Goal: Ask a question

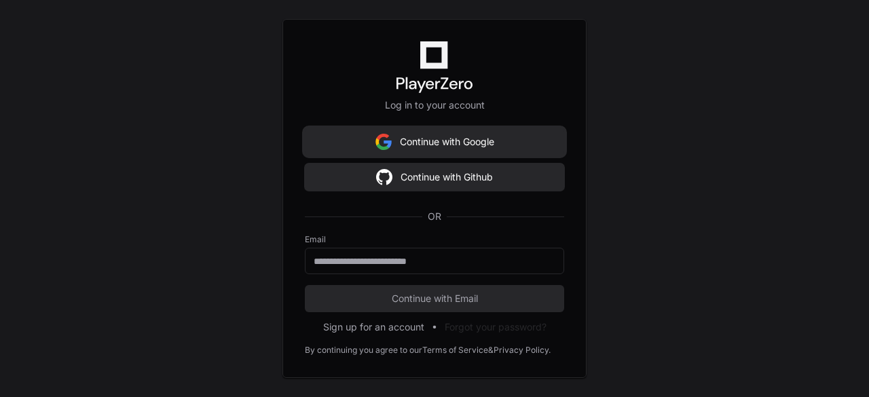
click at [433, 146] on button "Continue with Google" at bounding box center [434, 141] width 259 height 27
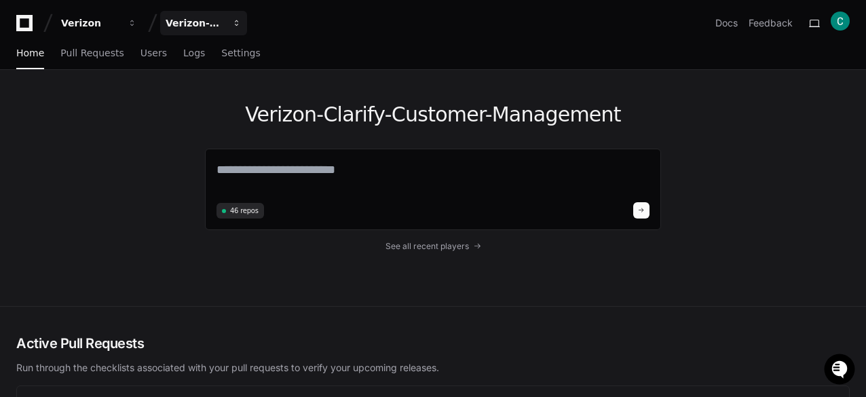
click at [120, 26] on div "Verizon-Clarify-Customer-Management" at bounding box center [90, 23] width 58 height 14
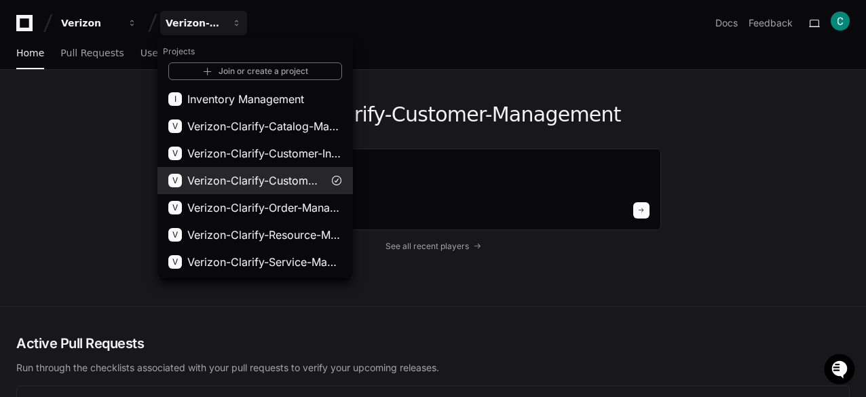
click at [280, 180] on span "Verizon-Clarify-Customer-Management" at bounding box center [255, 180] width 136 height 16
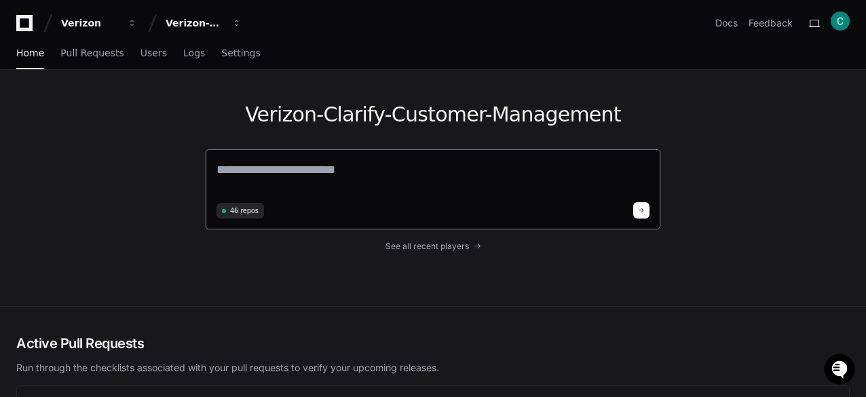
click at [287, 177] on textarea at bounding box center [433, 179] width 433 height 38
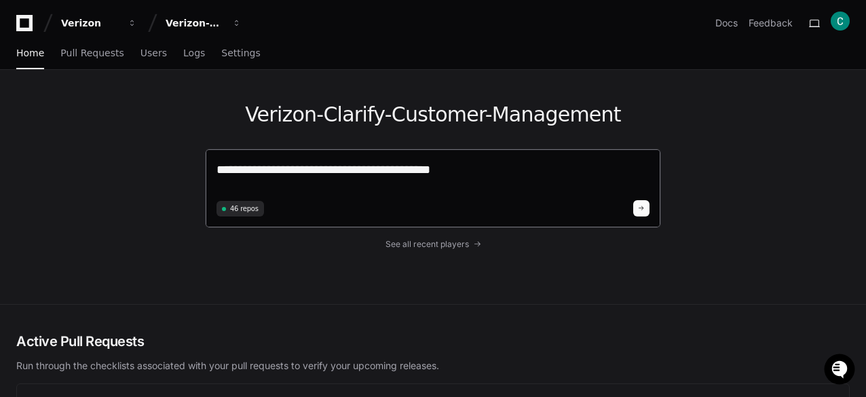
type textarea "**********"
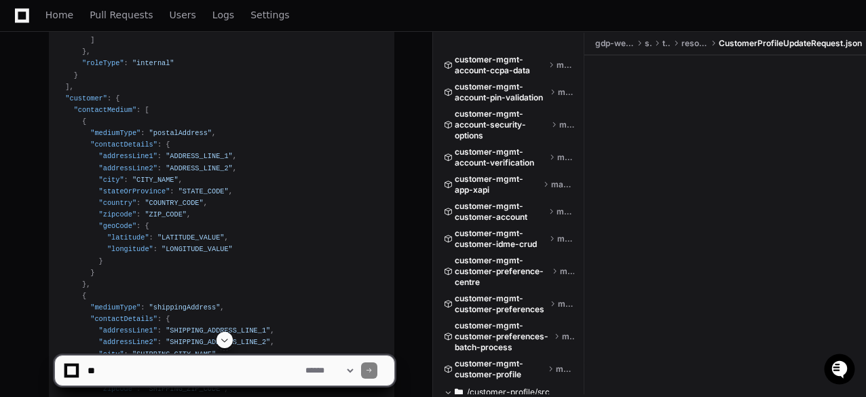
scroll to position [951, 0]
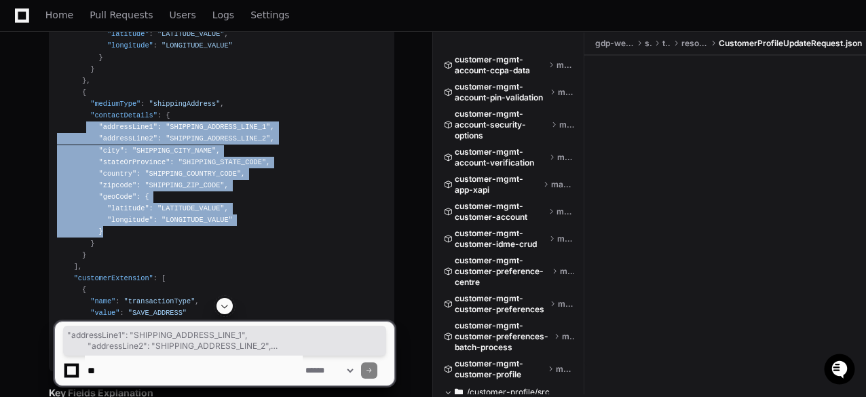
drag, startPoint x: 84, startPoint y: 126, endPoint x: 234, endPoint y: 234, distance: 185.4
click at [234, 234] on div "{ "relatedParties" : [ { "party" : { "partyID" : "PARTY_ID_VALUE" , "languageAb…" at bounding box center [221, 11] width 329 height 710
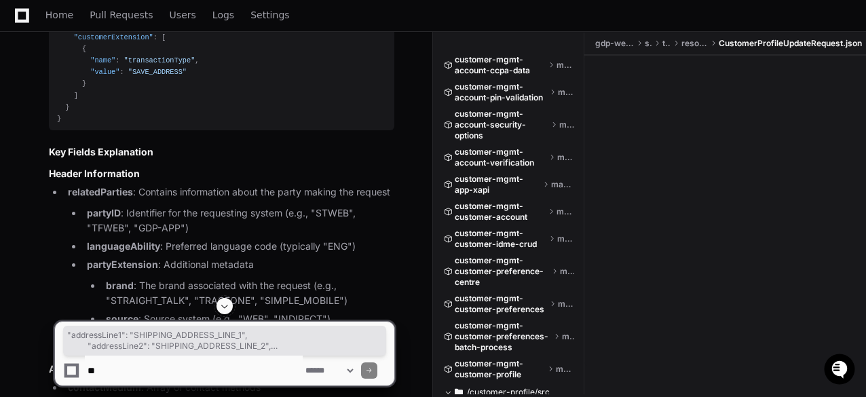
scroll to position [920, 0]
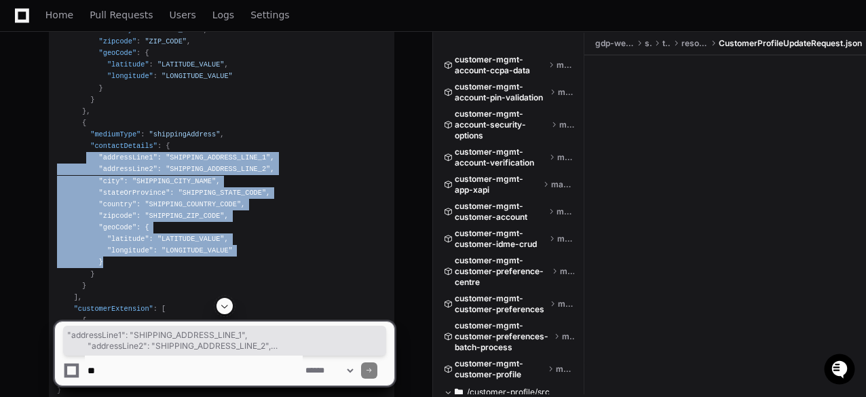
click at [223, 181] on div "{ "relatedParties" : [ { "party" : { "partyID" : "PARTY_ID_VALUE" , "languageAb…" at bounding box center [221, 42] width 329 height 710
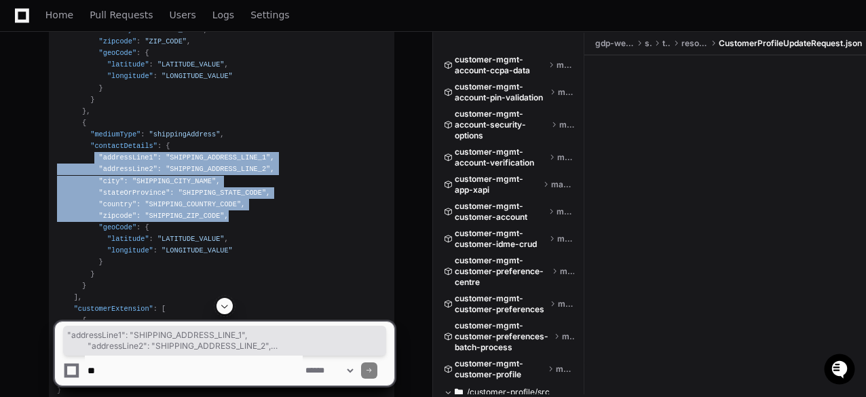
drag, startPoint x: 91, startPoint y: 153, endPoint x: 230, endPoint y: 216, distance: 152.2
click at [230, 216] on div "{ "relatedParties" : [ { "party" : { "partyID" : "PARTY_ID_VALUE" , "languageAb…" at bounding box center [221, 42] width 329 height 710
copy div ""addressLine1" : "SHIPPING_ADDRESS_LINE_1" , "addressLine2" : "SHIPPING_ADDRESS…"
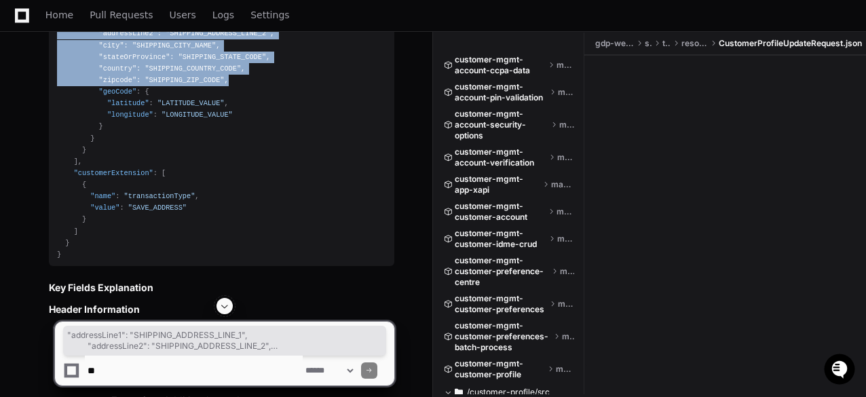
scroll to position [1327, 0]
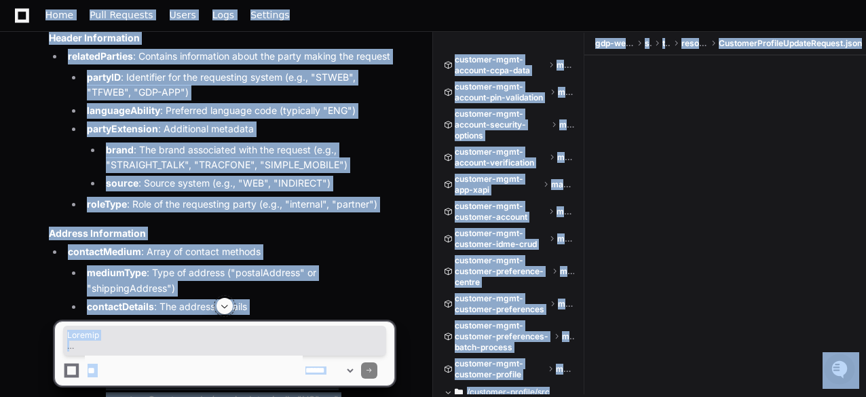
click at [160, 378] on textarea at bounding box center [194, 371] width 218 height 30
click at [179, 366] on textarea at bounding box center [194, 371] width 218 height 30
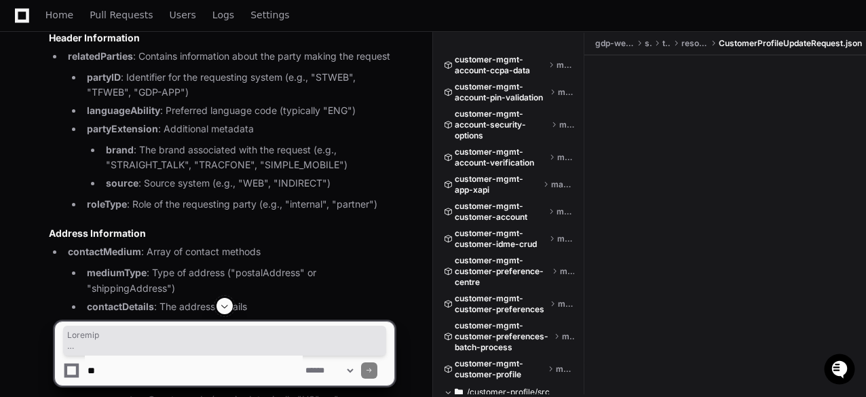
paste textarea "**********"
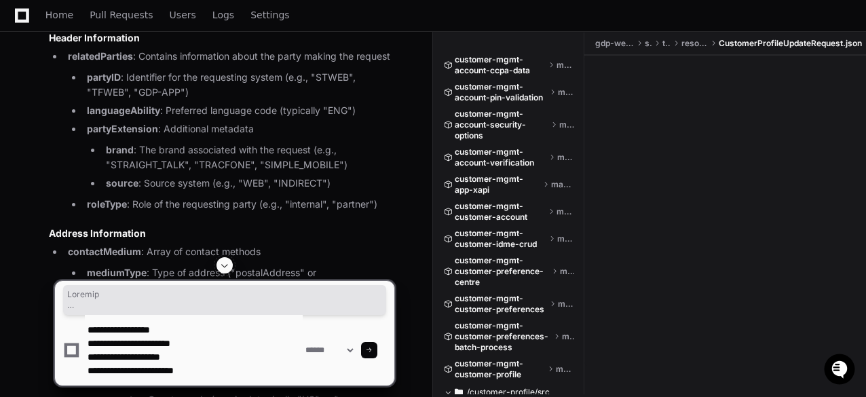
type textarea "**********"
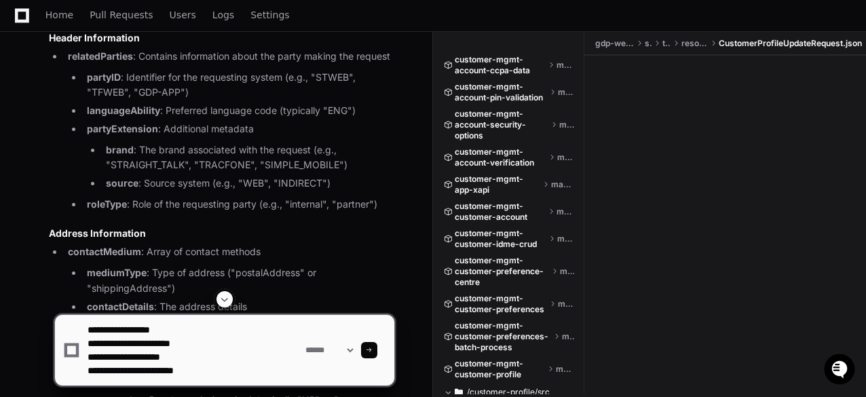
click at [373, 350] on span at bounding box center [369, 350] width 7 height 7
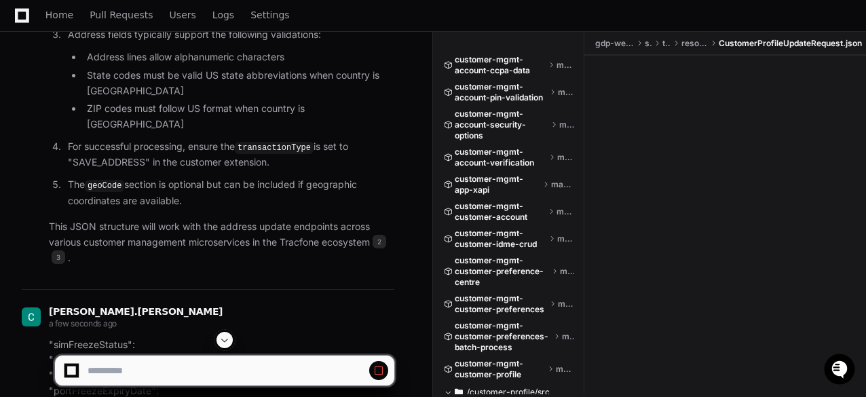
scroll to position [2064, 0]
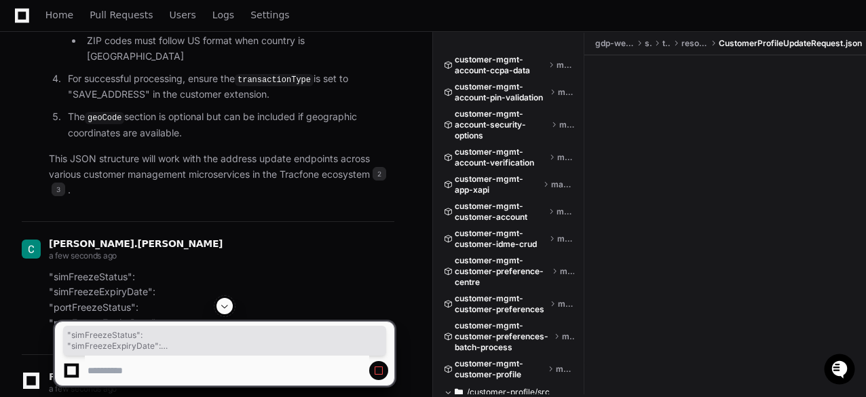
drag, startPoint x: 47, startPoint y: 237, endPoint x: 177, endPoint y: 290, distance: 140.1
click at [177, 290] on div ""simFreezeStatus": "simFreezeExpiryDate": "portFreezeStatus": "portFreezeExpiry…" at bounding box center [208, 301] width 373 height 62
copy p ""simFreezeStatus": "simFreezeExpiryDate": "portFreezeStatus": "portFreezeExpiry…"
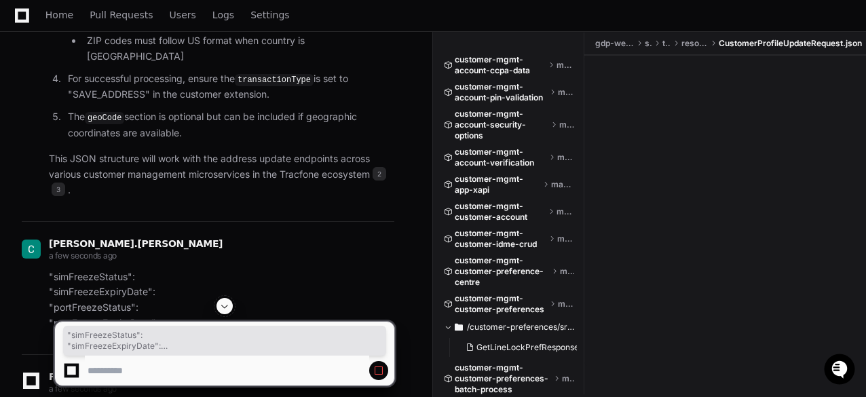
click at [382, 367] on span at bounding box center [378, 370] width 11 height 11
click at [378, 373] on span at bounding box center [378, 370] width 11 height 11
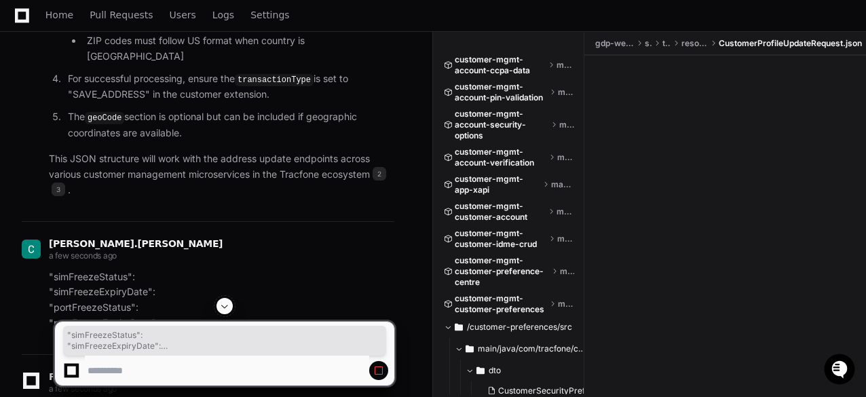
click at [378, 373] on span at bounding box center [378, 370] width 11 height 11
click at [375, 371] on span at bounding box center [378, 370] width 11 height 11
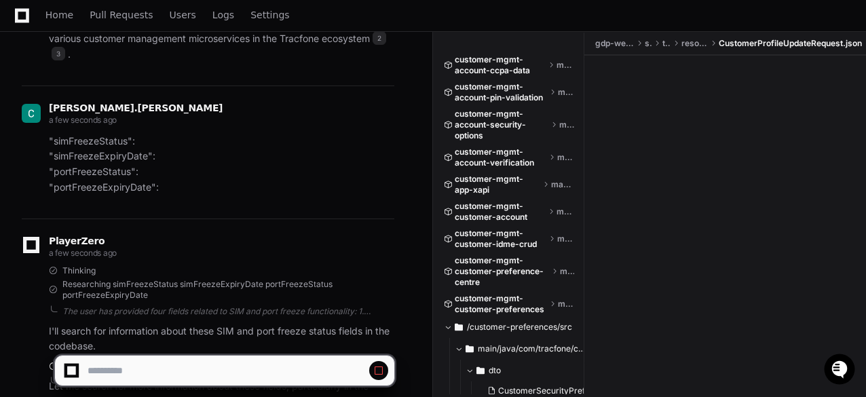
scroll to position [2286, 0]
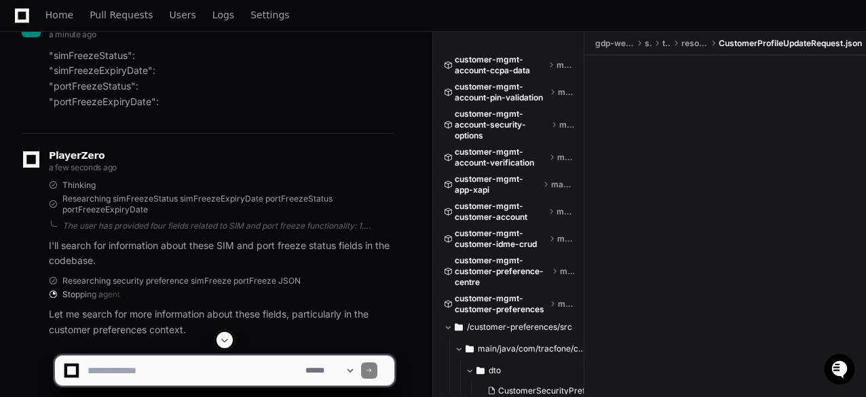
click at [153, 369] on textarea at bounding box center [194, 371] width 218 height 30
paste textarea "**********"
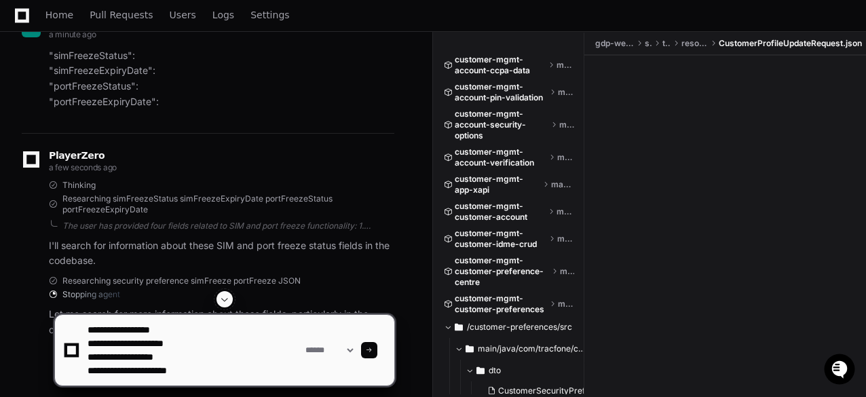
click at [86, 326] on textarea at bounding box center [194, 350] width 218 height 71
type textarea "**********"
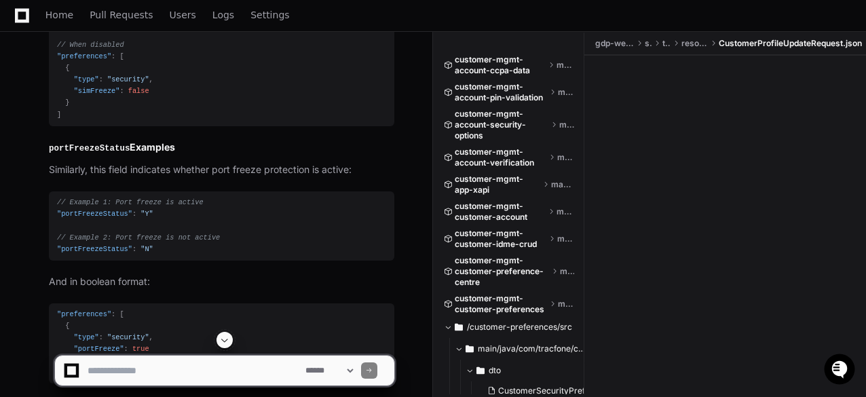
scroll to position [3553, 0]
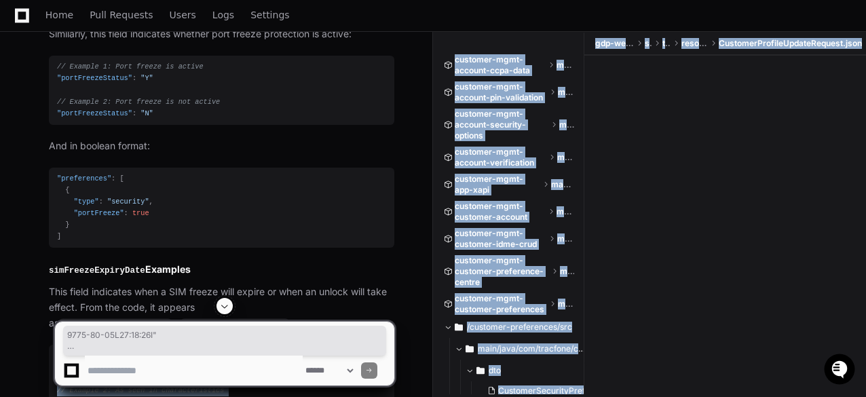
drag, startPoint x: 150, startPoint y: 329, endPoint x: 228, endPoint y: 333, distance: 78.2
copy app-player-page "[DATE]T10:28:00Z" // Example 2: As seen in characteristics "characteristics" : …"
click at [124, 339] on span at bounding box center [224, 341] width 315 height 22
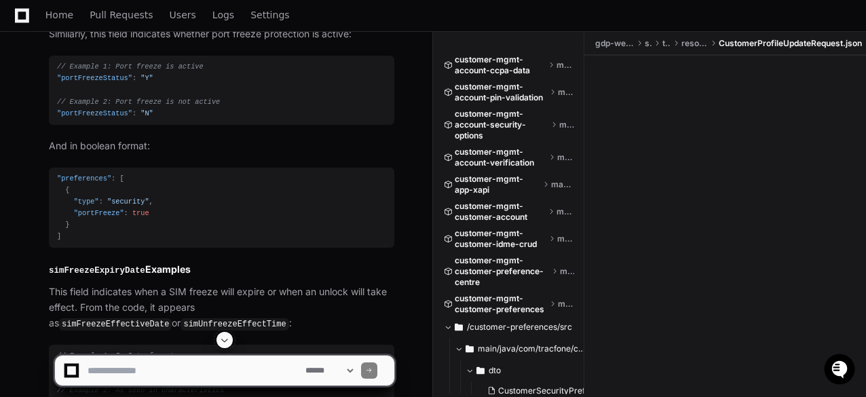
click at [124, 339] on div at bounding box center [224, 340] width 341 height 16
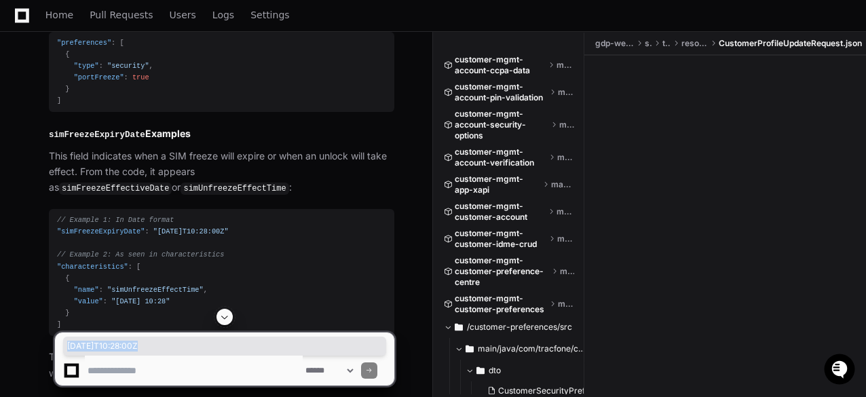
drag, startPoint x: 149, startPoint y: 192, endPoint x: 227, endPoint y: 199, distance: 77.7
click at [227, 215] on div "// Example 1: In Date format "simFreezeExpiryDate" : "[DATE]T10:28:00Z" // Exam…" at bounding box center [221, 273] width 329 height 116
drag, startPoint x: 149, startPoint y: 193, endPoint x: 226, endPoint y: 195, distance: 77.4
click at [226, 227] on span ""[DATE]T10:28:00Z"" at bounding box center [190, 231] width 75 height 8
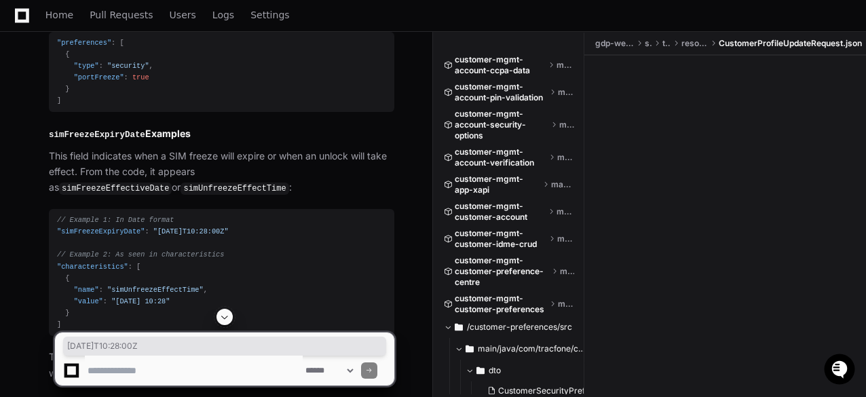
copy span "[DATE]T10:28:00Z"
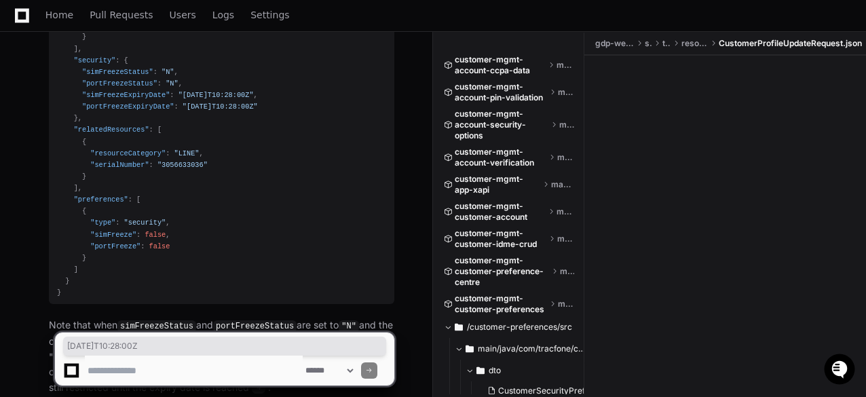
scroll to position [4570, 0]
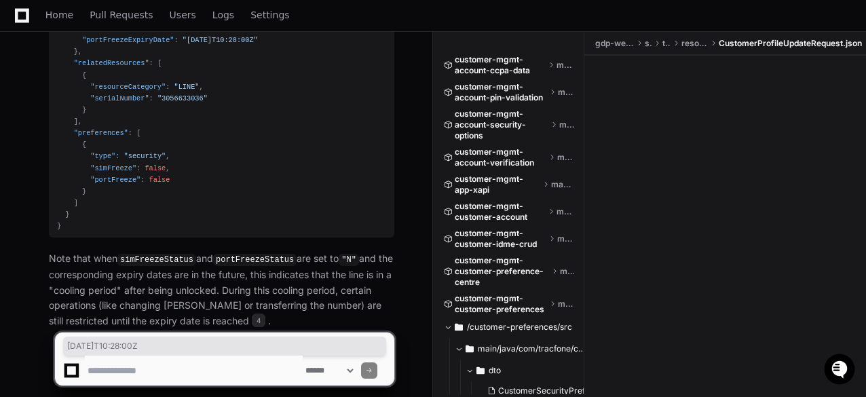
click at [113, 371] on textarea at bounding box center [194, 371] width 218 height 30
paste textarea "**********"
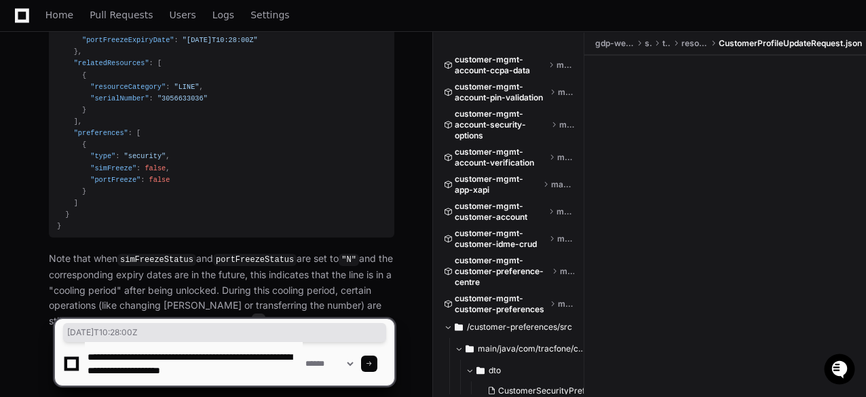
scroll to position [4, 0]
type textarea "**********"
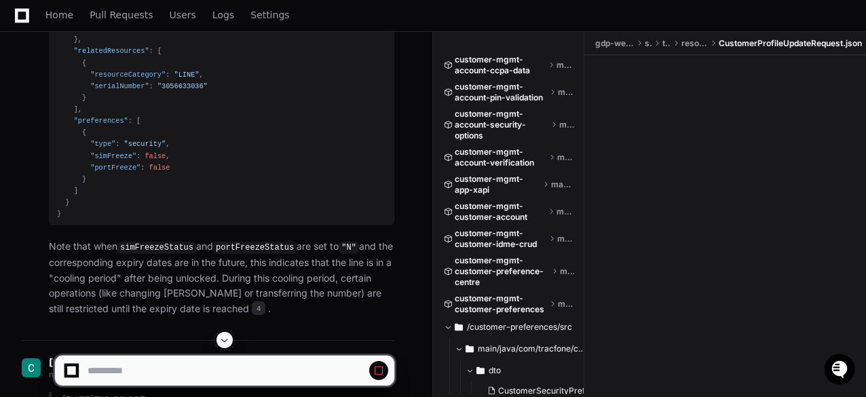
scroll to position [4781, 0]
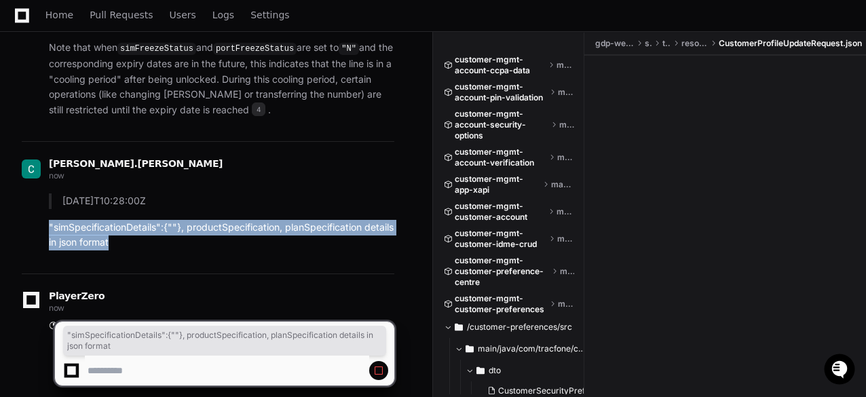
drag, startPoint x: 49, startPoint y: 185, endPoint x: 154, endPoint y: 204, distance: 106.8
click at [154, 220] on p ""simSpecificationDetails":{""}, productSpecification, planSpecification details…" at bounding box center [222, 235] width 346 height 31
copy p ""simSpecificationDetails":{""}, productSpecification, planSpecification details…"
click at [382, 370] on span at bounding box center [378, 370] width 11 height 11
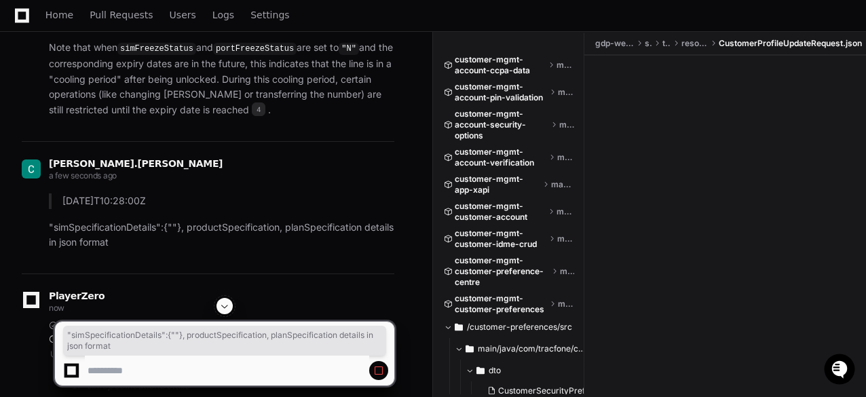
click at [378, 371] on span at bounding box center [378, 370] width 11 height 11
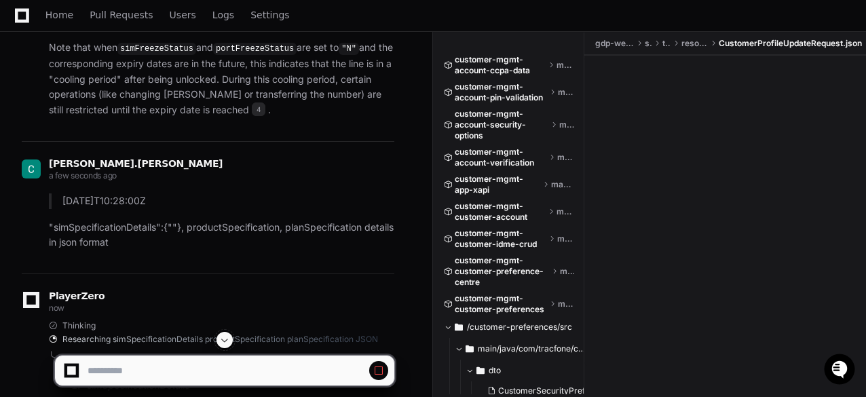
click at [379, 373] on span at bounding box center [378, 370] width 11 height 11
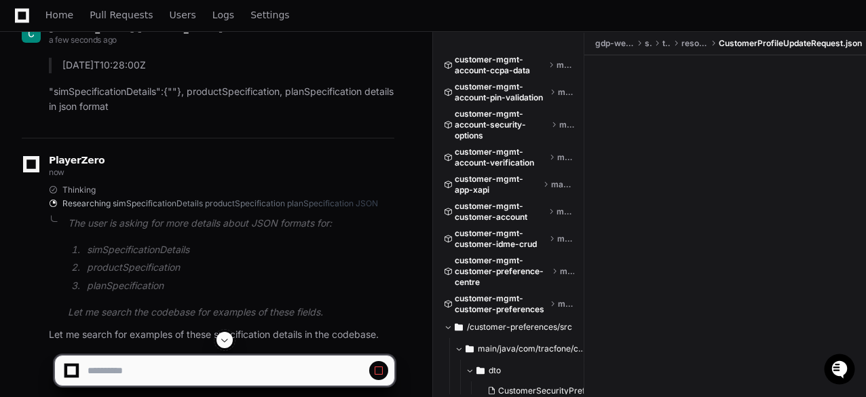
scroll to position [4930, 0]
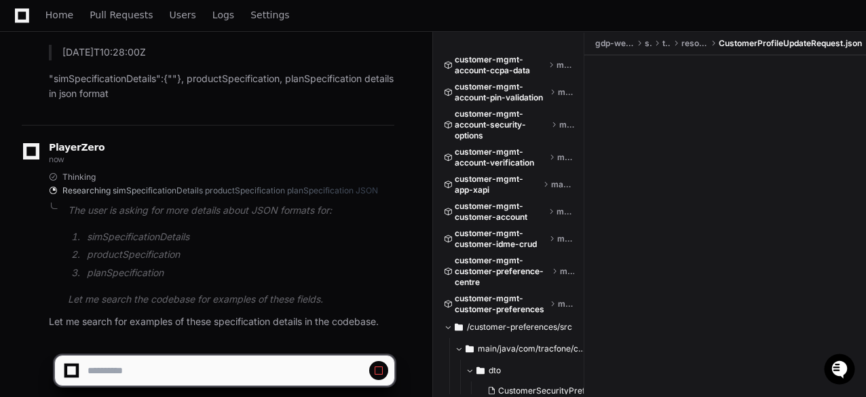
click at [379, 373] on span at bounding box center [378, 370] width 11 height 11
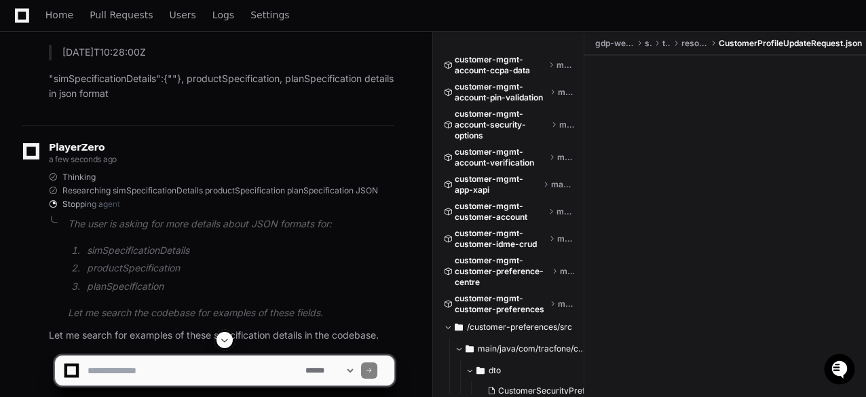
click at [120, 373] on textarea at bounding box center [194, 371] width 218 height 30
paste textarea "**********"
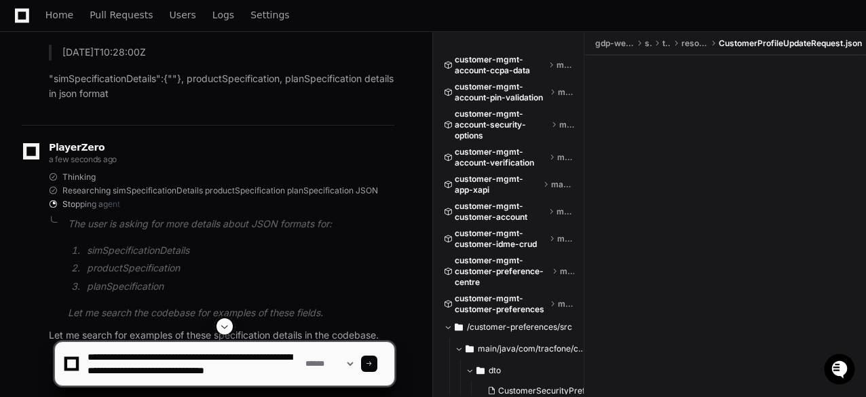
scroll to position [4, 0]
click at [296, 368] on textarea at bounding box center [194, 363] width 218 height 43
type textarea "**********"
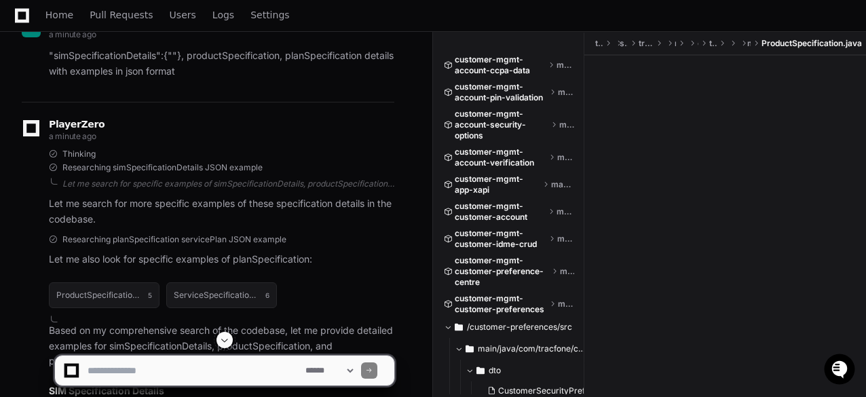
scroll to position [5405, 0]
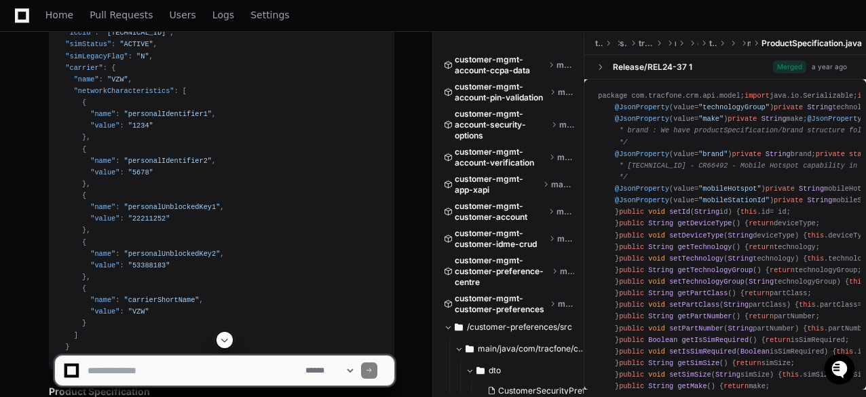
click at [224, 341] on span at bounding box center [224, 340] width 11 height 11
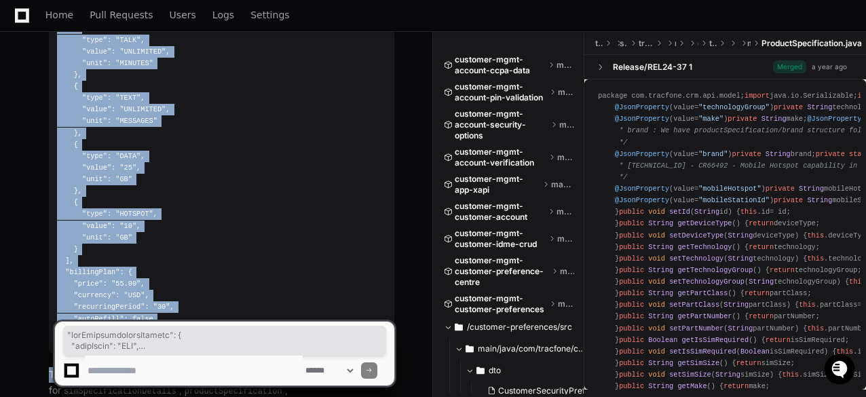
scroll to position [6885, 0]
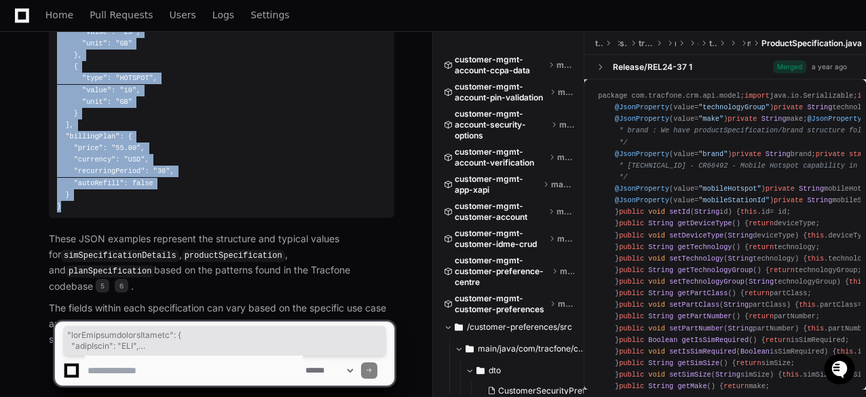
drag, startPoint x: 50, startPoint y: 158, endPoint x: 78, endPoint y: 162, distance: 28.1
copy article ""simSpecificationDetails" : { "partClass" : "ACC" , "partNumber" : "TF256PSIMV9…"
